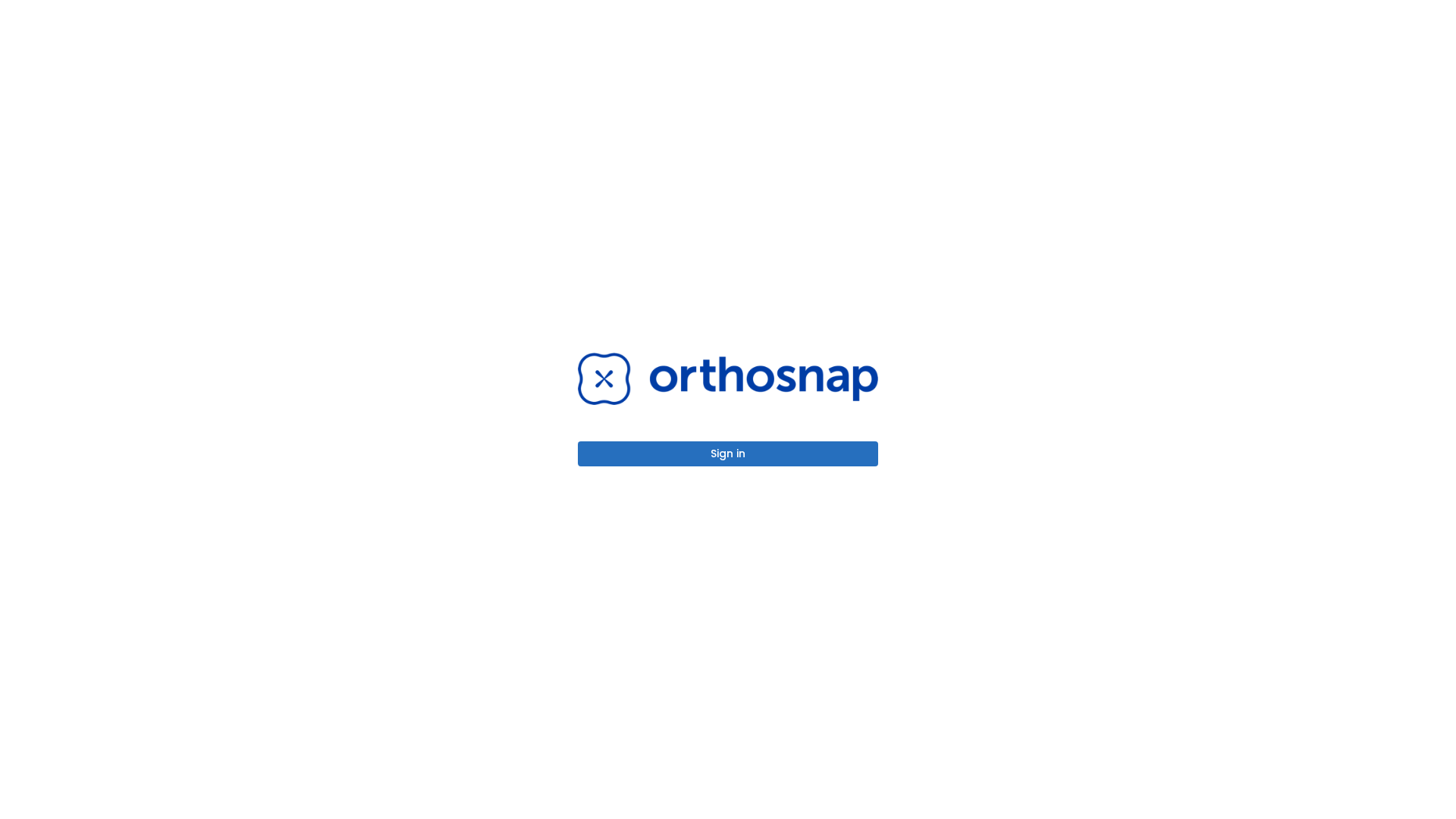
click at [728, 453] on button "Sign in" at bounding box center [727, 453] width 300 height 25
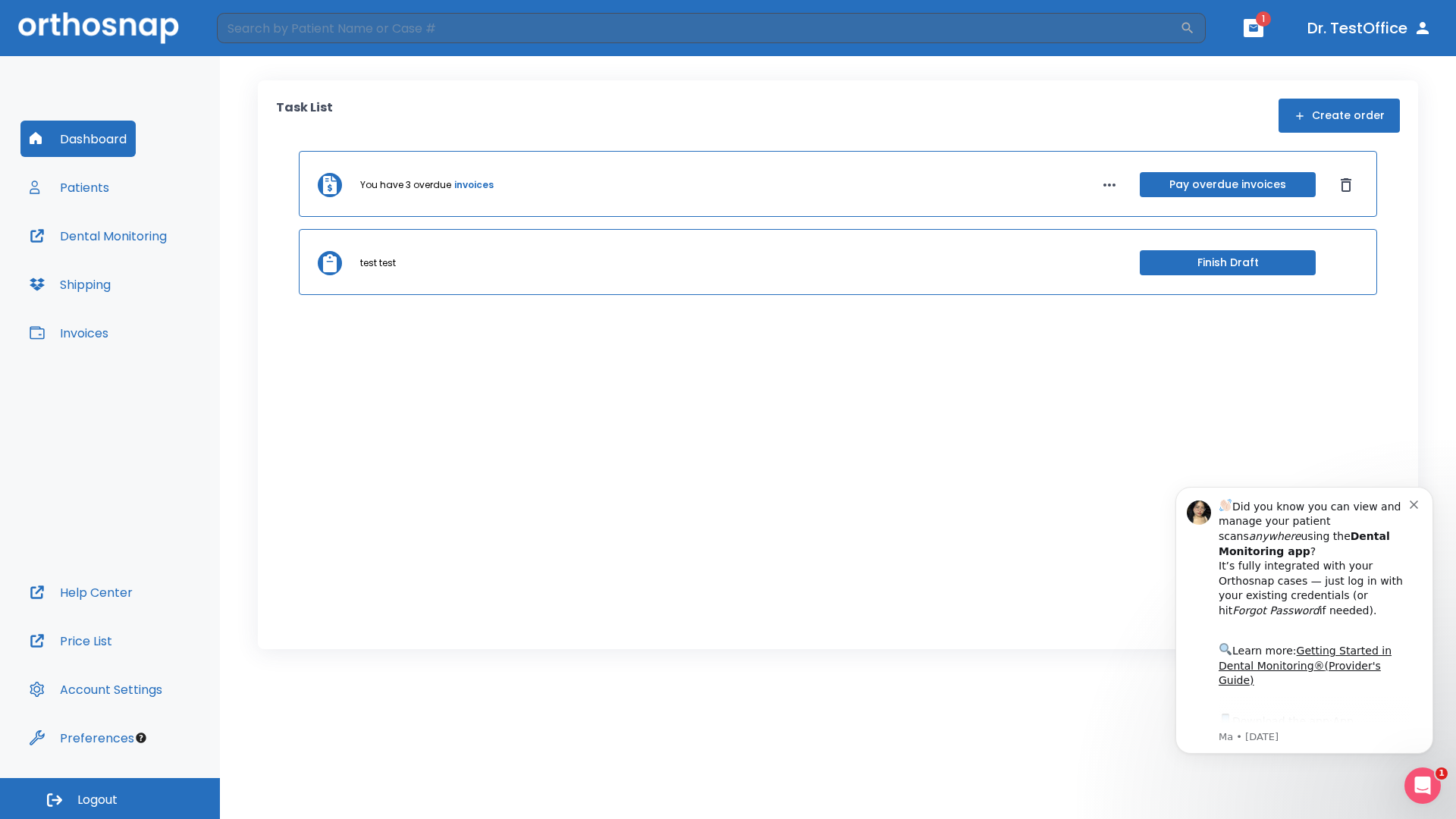
click at [110, 798] on span "Logout" at bounding box center [98, 800] width 41 height 17
